Goal: Information Seeking & Learning: Find specific fact

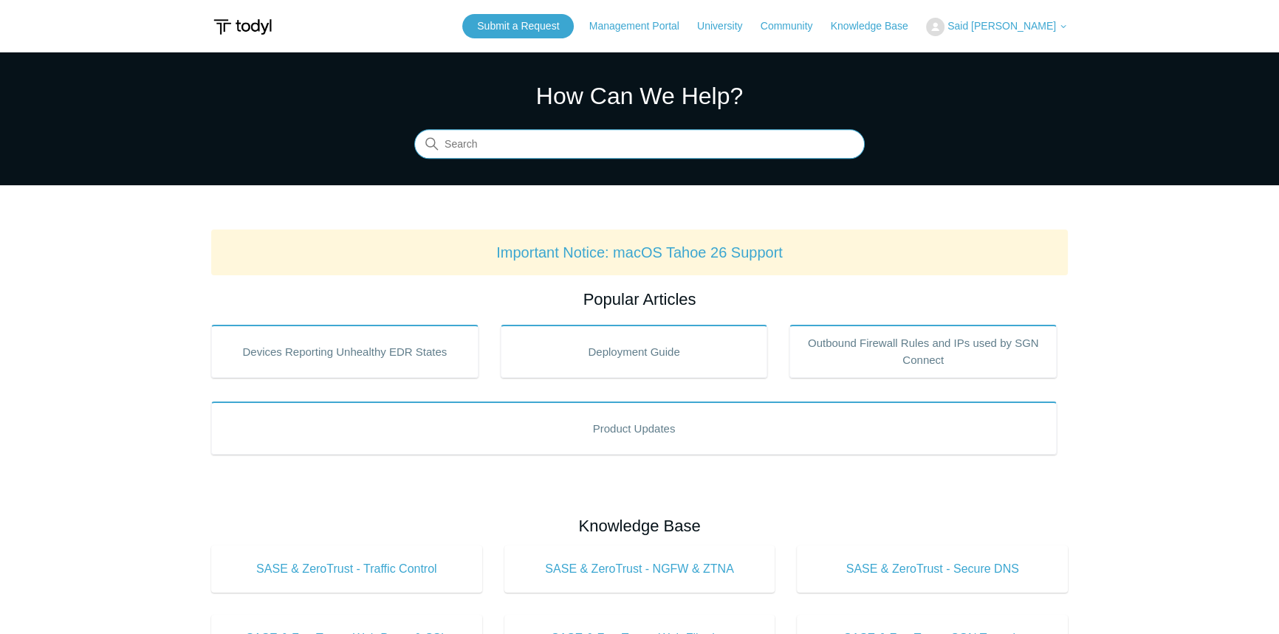
click at [628, 157] on input "Search" at bounding box center [639, 145] width 450 height 30
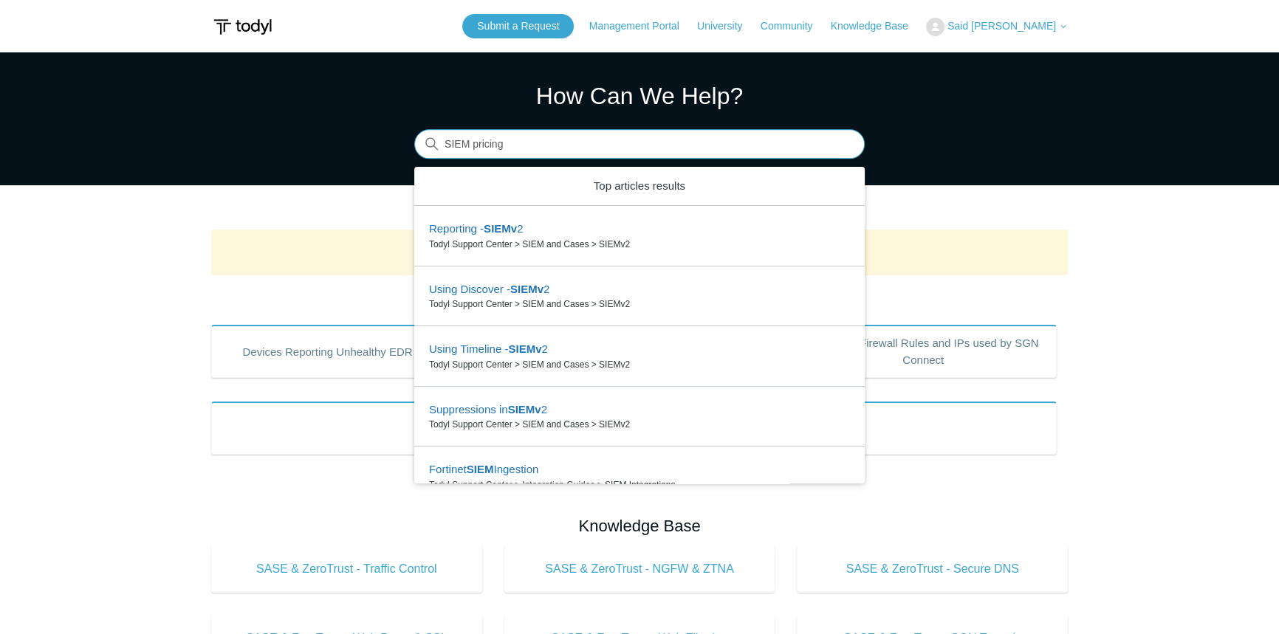
type input "SIEM pricing"
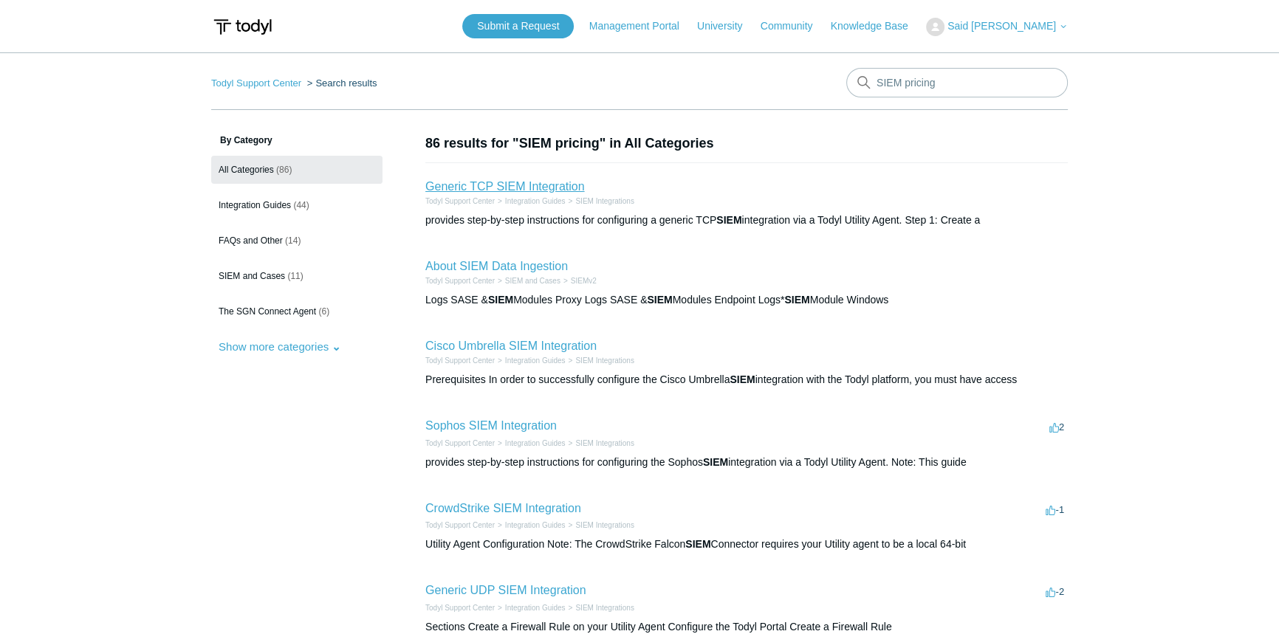
click at [560, 191] on link "Generic TCP SIEM Integration" at bounding box center [504, 186] width 159 height 13
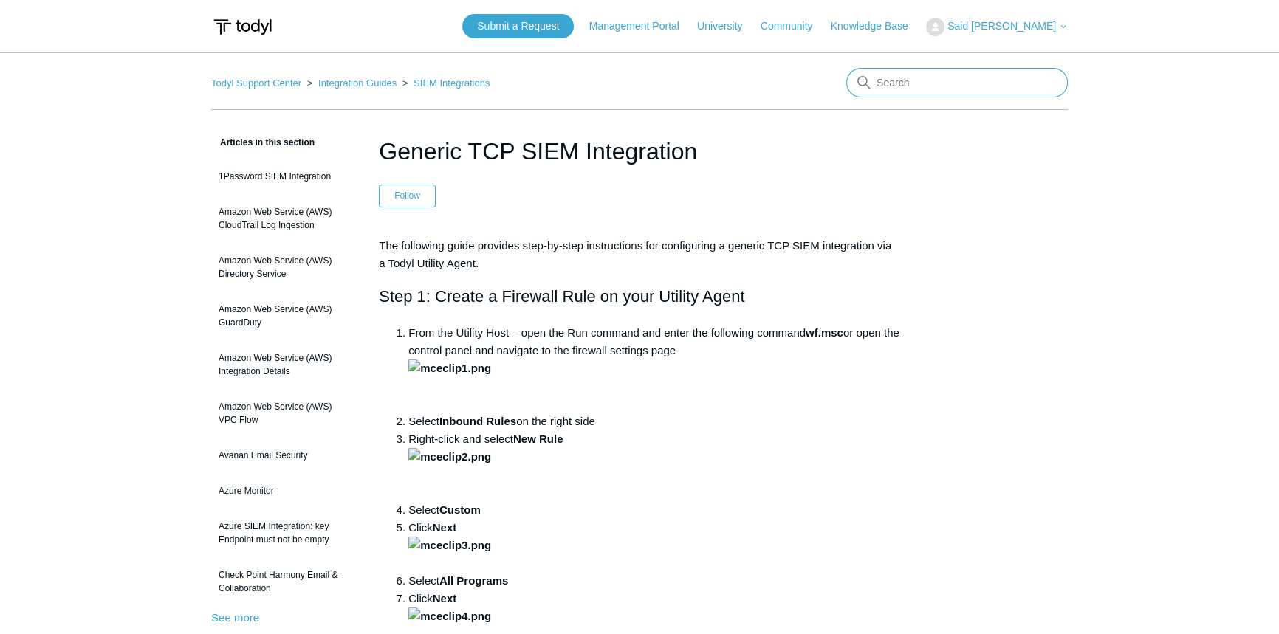
click at [935, 87] on input "Search" at bounding box center [957, 83] width 222 height 30
type input "SIEM price\"
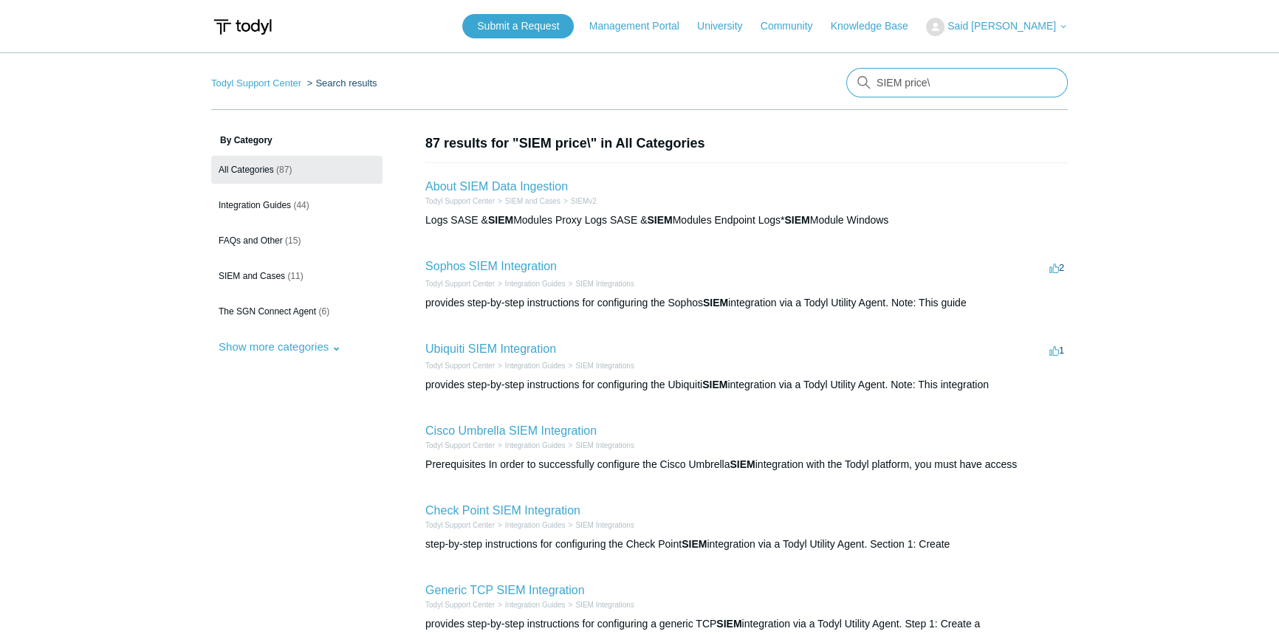
click at [935, 87] on input "SIEM price\" at bounding box center [957, 83] width 222 height 30
type input "SIEM price"
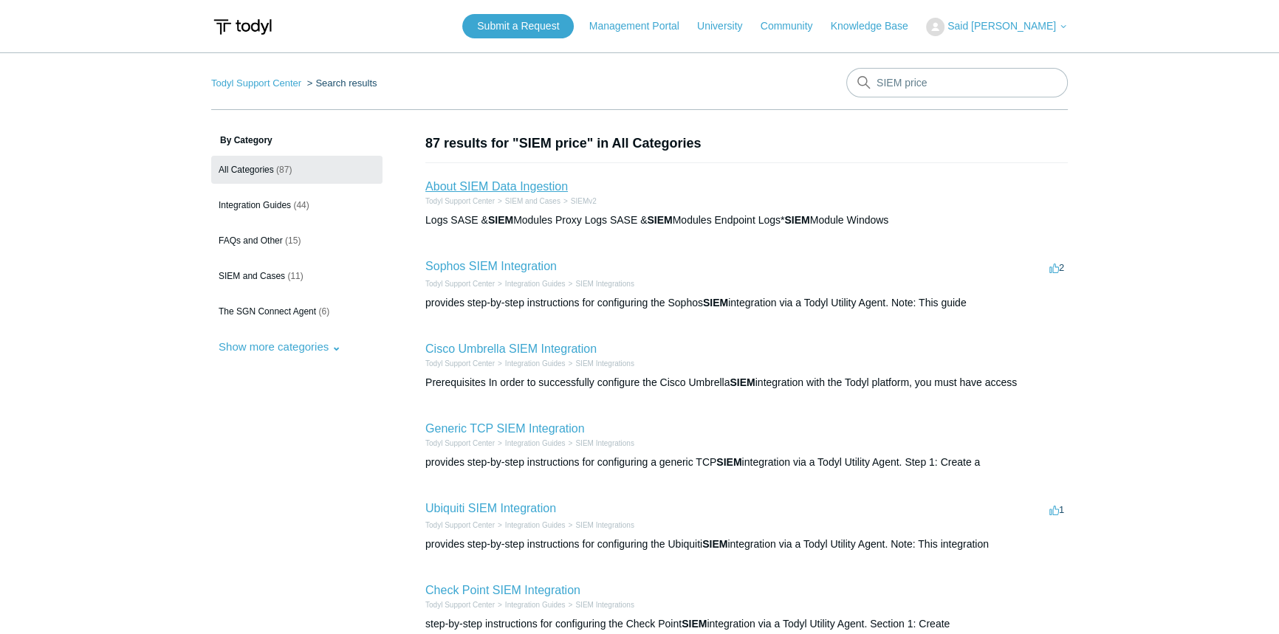
click at [514, 183] on link "About SIEM Data Ingestion" at bounding box center [496, 186] width 143 height 13
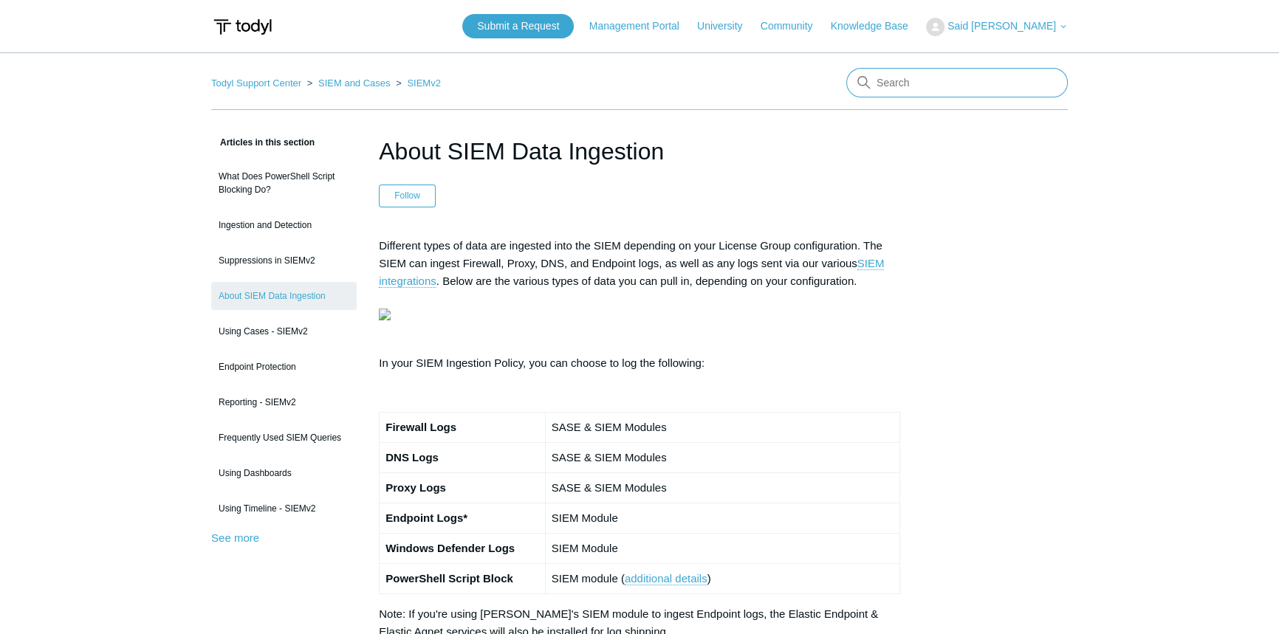
click at [921, 93] on input "Search" at bounding box center [957, 83] width 222 height 30
type input "price"
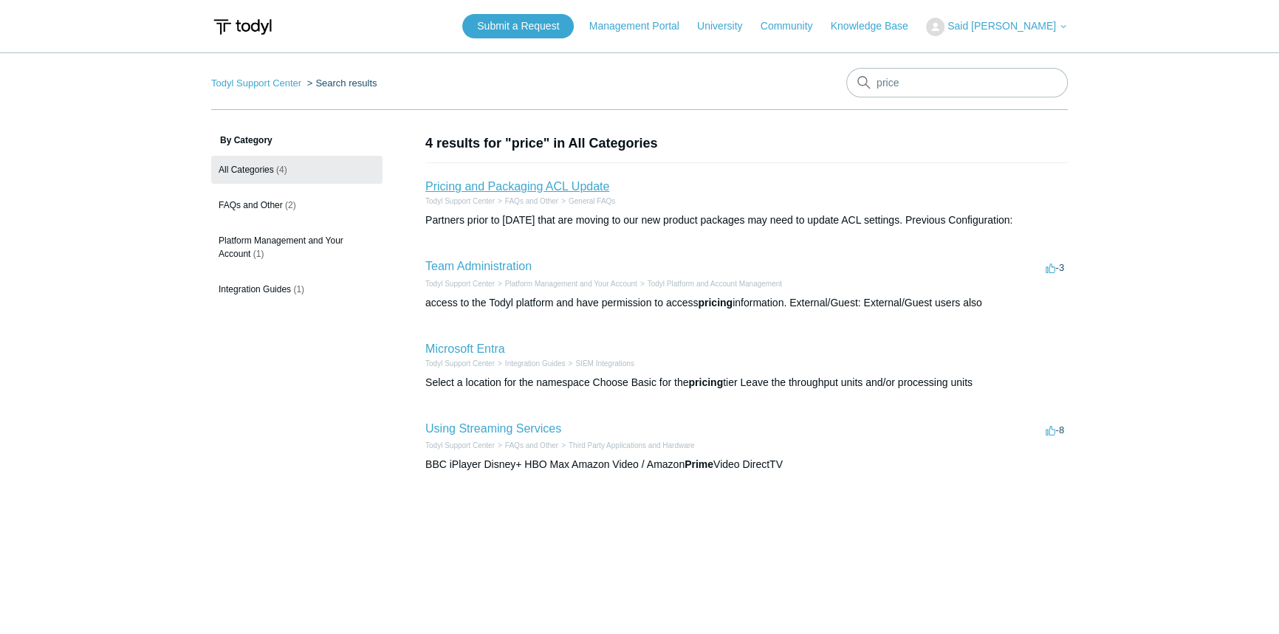
click at [560, 185] on link "Pricing and Packaging ACL Update" at bounding box center [517, 186] width 184 height 13
